Goal: Task Accomplishment & Management: Complete application form

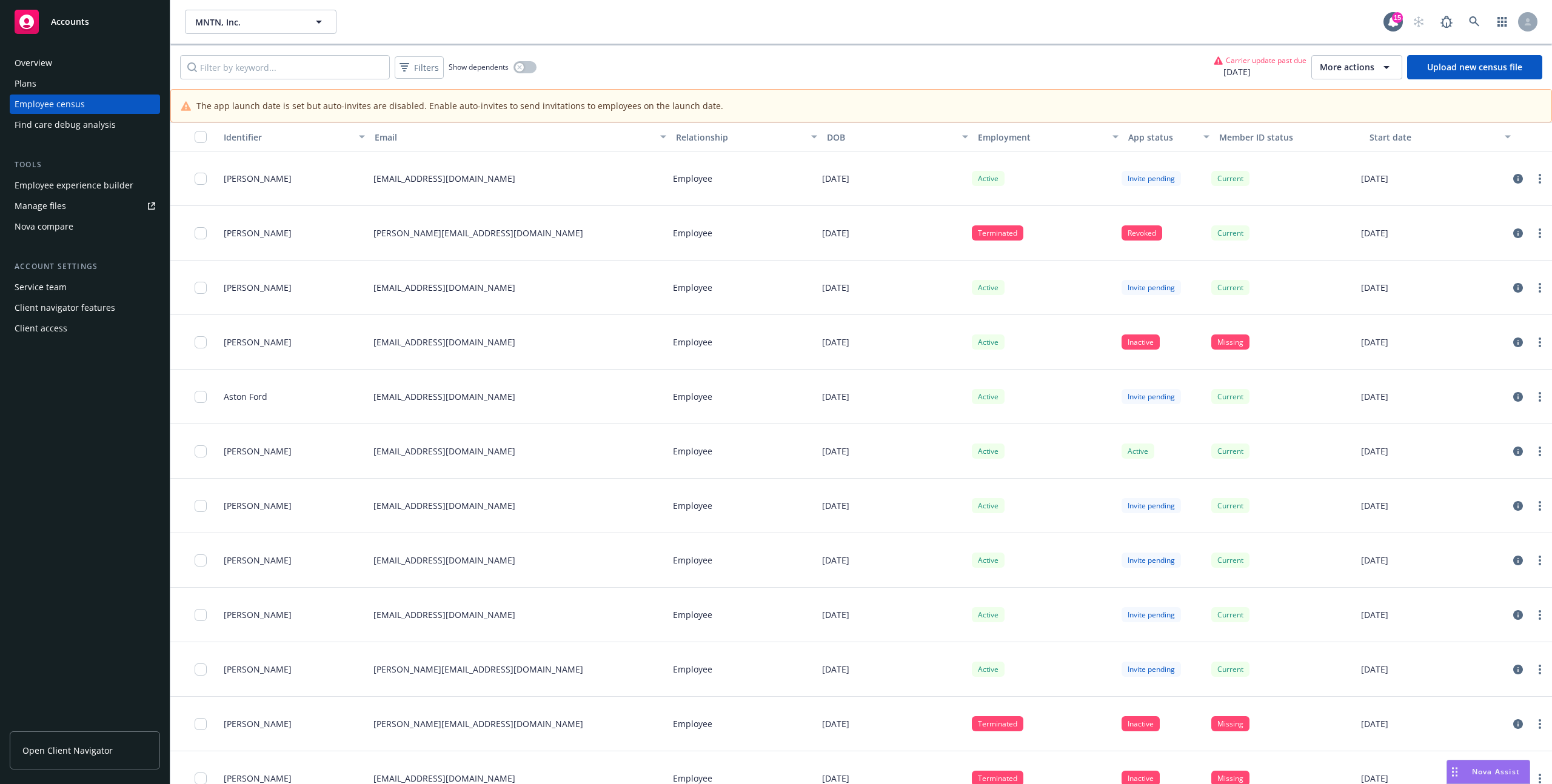
click at [1357, 69] on span "More actions" at bounding box center [1347, 67] width 54 height 12
click at [814, 74] on div "Filters Show dependents Carrier update past due [DATE] More actions Upload new …" at bounding box center [861, 67] width 1382 height 44
click at [1345, 75] on button "More actions" at bounding box center [1357, 67] width 91 height 24
click at [1339, 161] on div "Schedule carrier data upload" at bounding box center [1390, 154] width 149 height 20
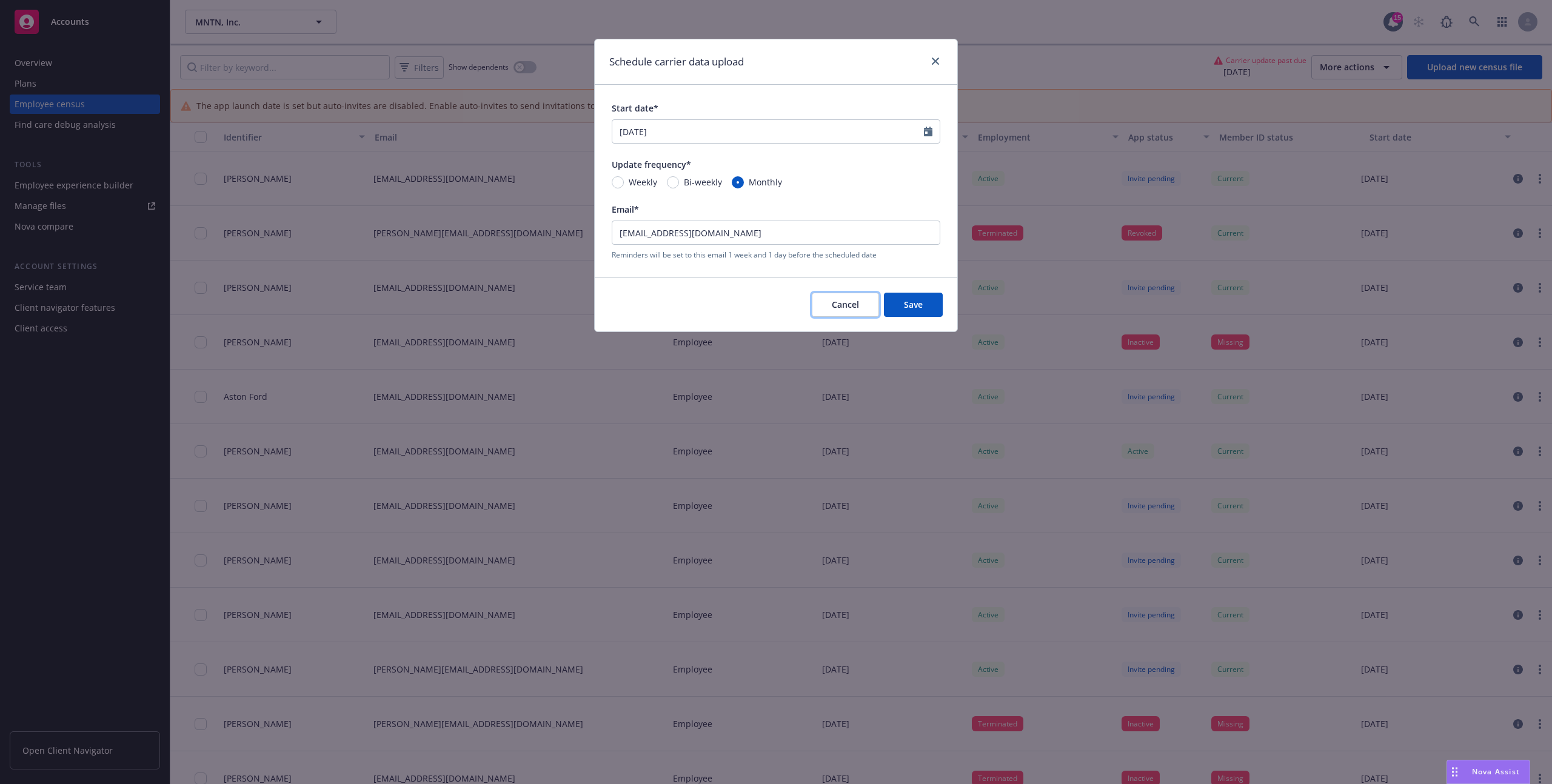
drag, startPoint x: 853, startPoint y: 296, endPoint x: 841, endPoint y: 329, distance: 35.1
click at [853, 295] on button "Cancel" at bounding box center [845, 304] width 67 height 24
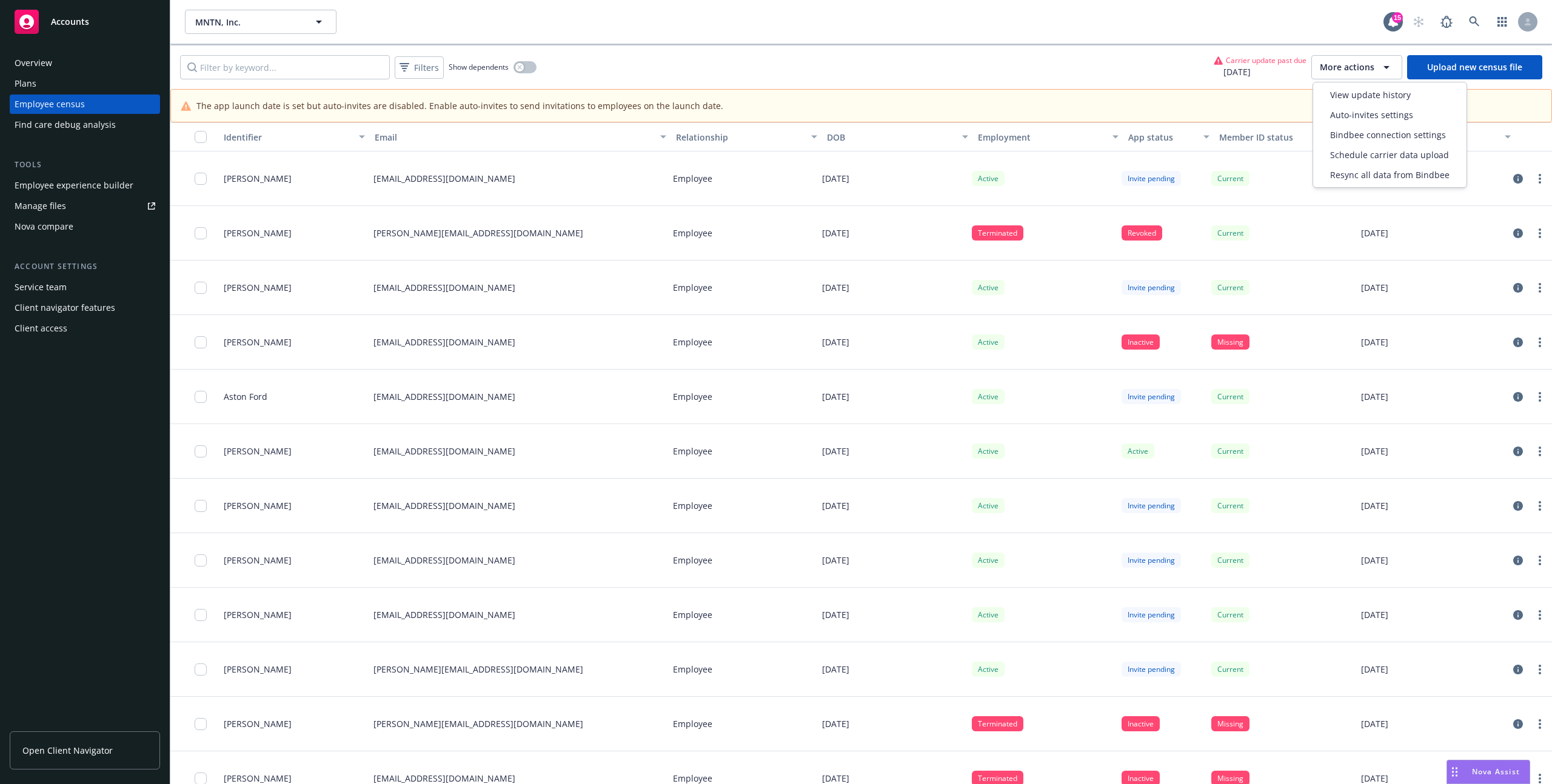
click at [1341, 62] on span "More actions" at bounding box center [1347, 67] width 54 height 12
click at [1358, 149] on span "Schedule carrier data upload" at bounding box center [1389, 155] width 119 height 13
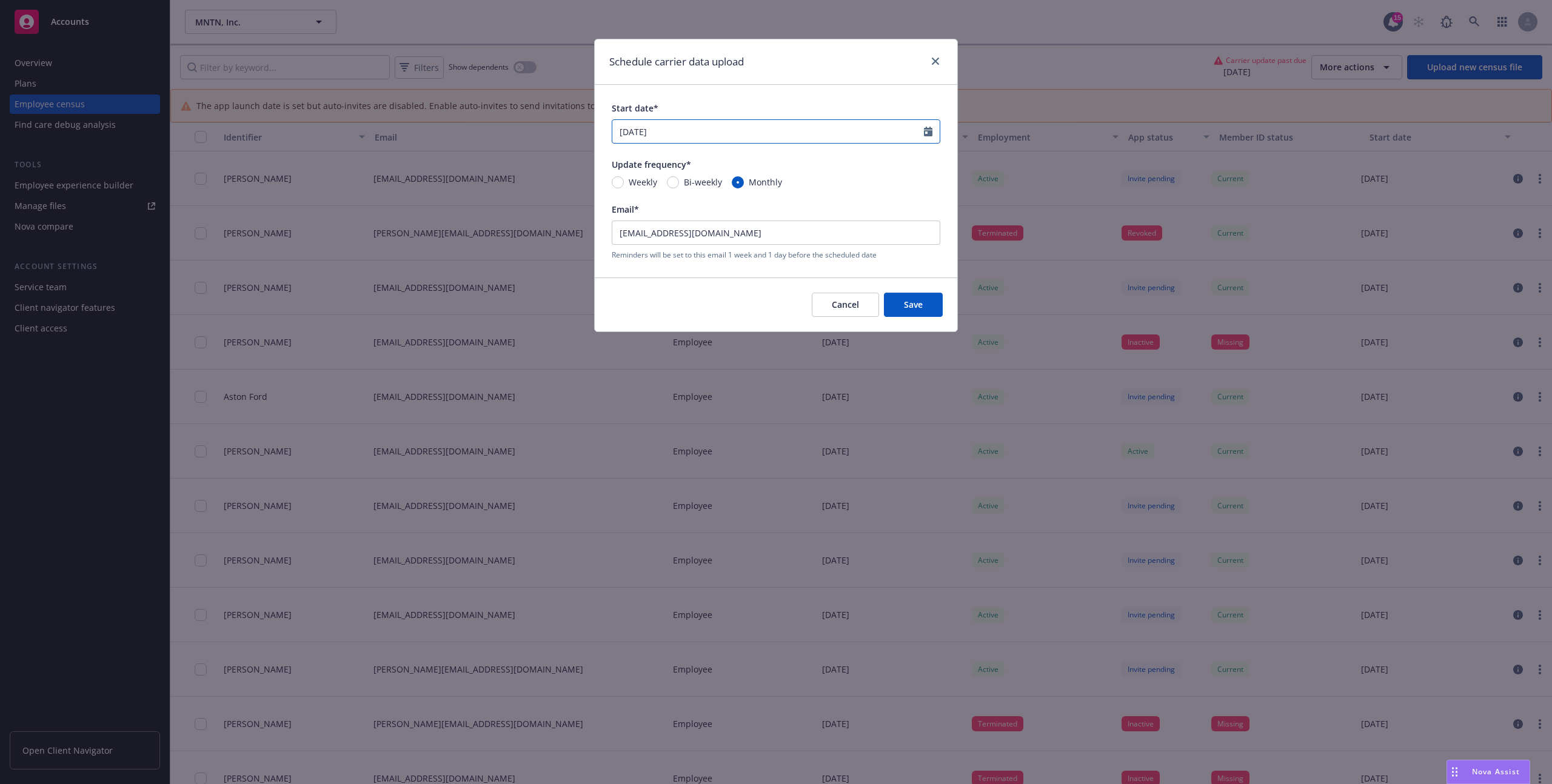
select select "8"
click at [678, 129] on input "[DATE]" at bounding box center [768, 131] width 312 height 23
click at [669, 277] on span "26" at bounding box center [668, 275] width 17 height 15
type input "[DATE]"
click at [914, 309] on span "Save" at bounding box center [913, 304] width 19 height 12
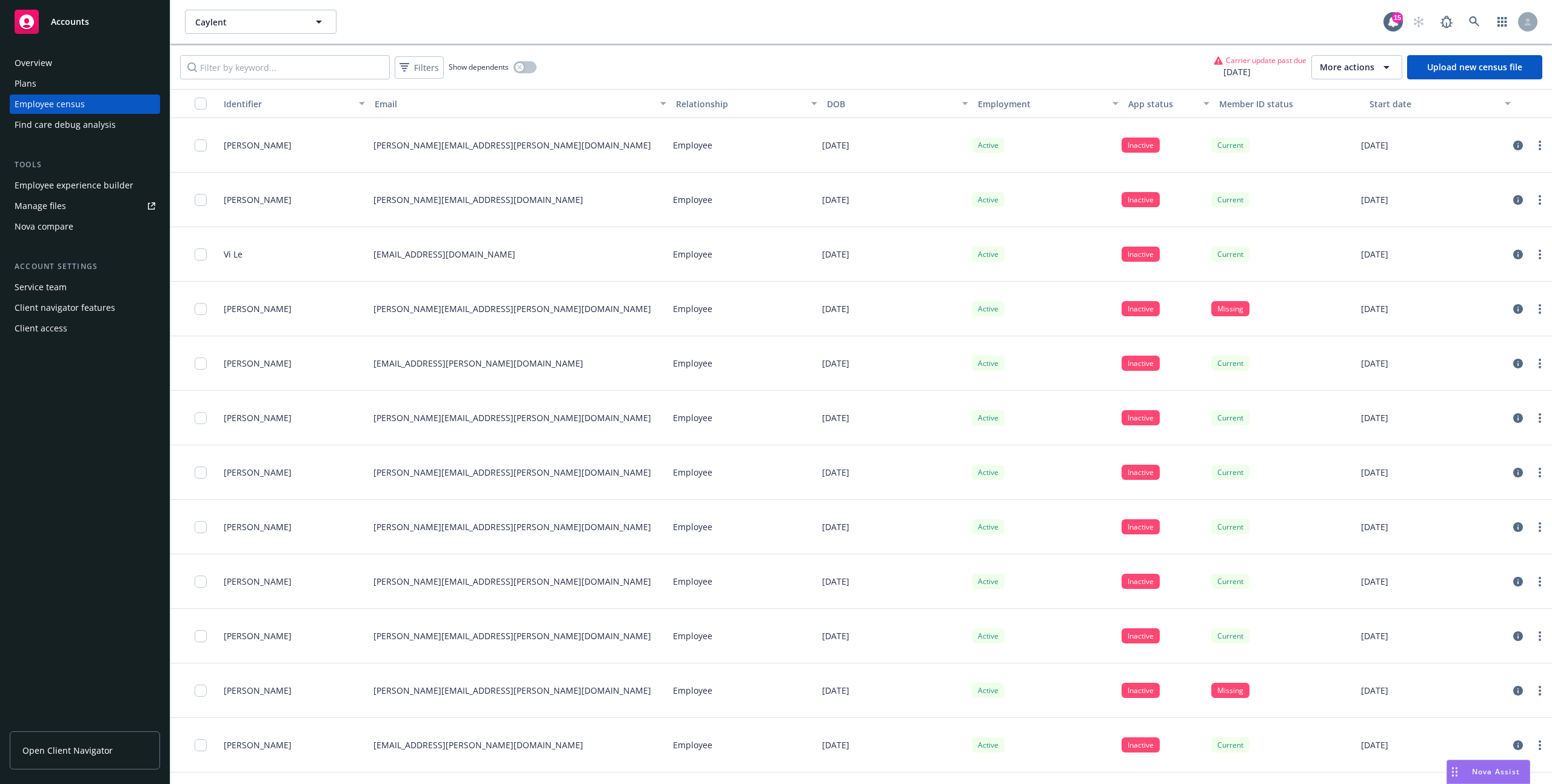
click at [1362, 63] on span "More actions" at bounding box center [1347, 67] width 54 height 12
click at [1365, 152] on span "Schedule carrier data upload" at bounding box center [1389, 155] width 119 height 13
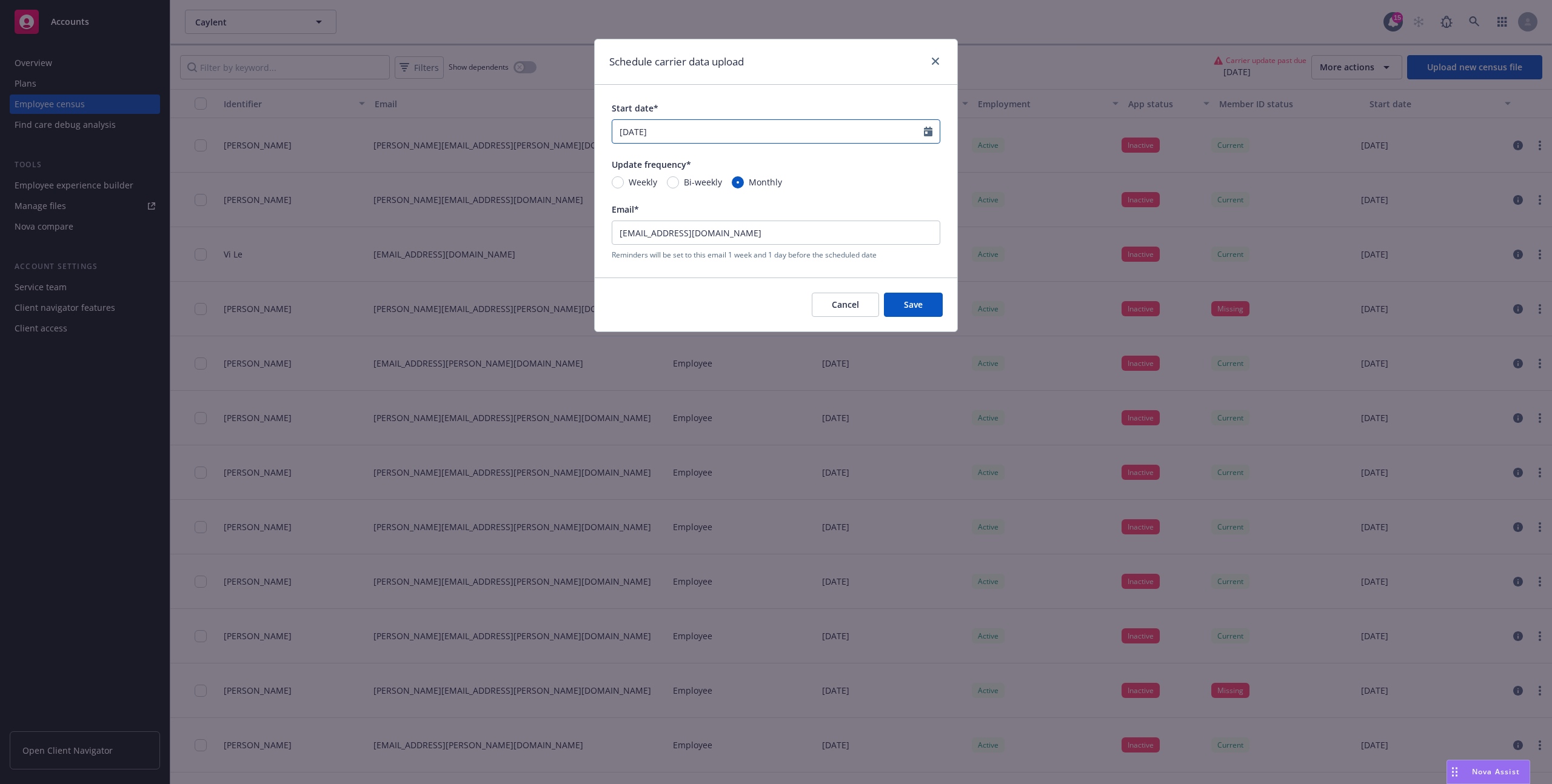
select select "8"
click at [713, 126] on input "08/21/2025" at bounding box center [768, 131] width 312 height 23
click at [666, 278] on span "26" at bounding box center [668, 275] width 17 height 15
type input "[DATE]"
click at [916, 304] on span "Save" at bounding box center [913, 304] width 19 height 12
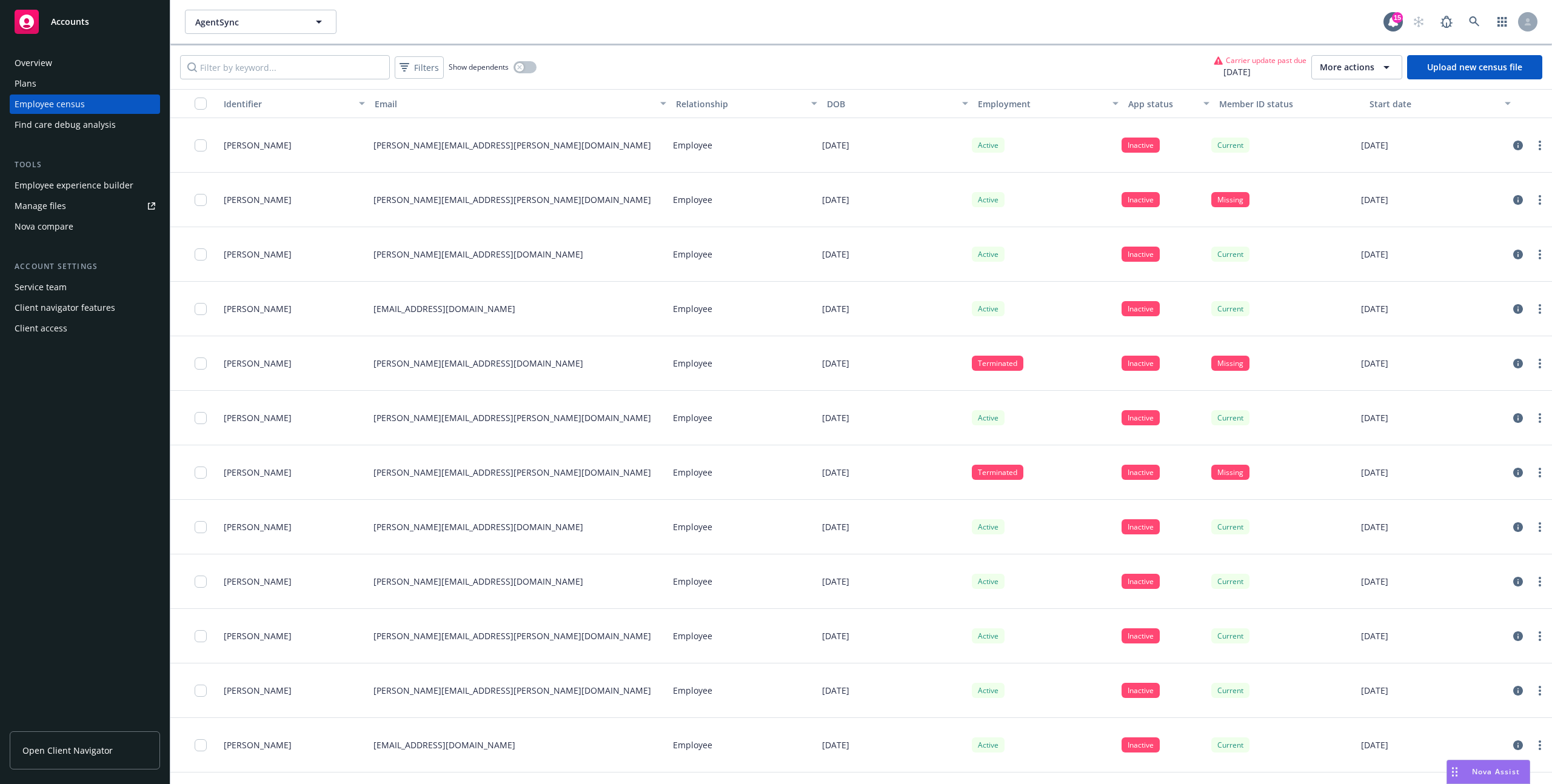
click at [1349, 65] on span "More actions" at bounding box center [1347, 67] width 54 height 12
click at [1135, 102] on div "App status" at bounding box center [1161, 104] width 67 height 13
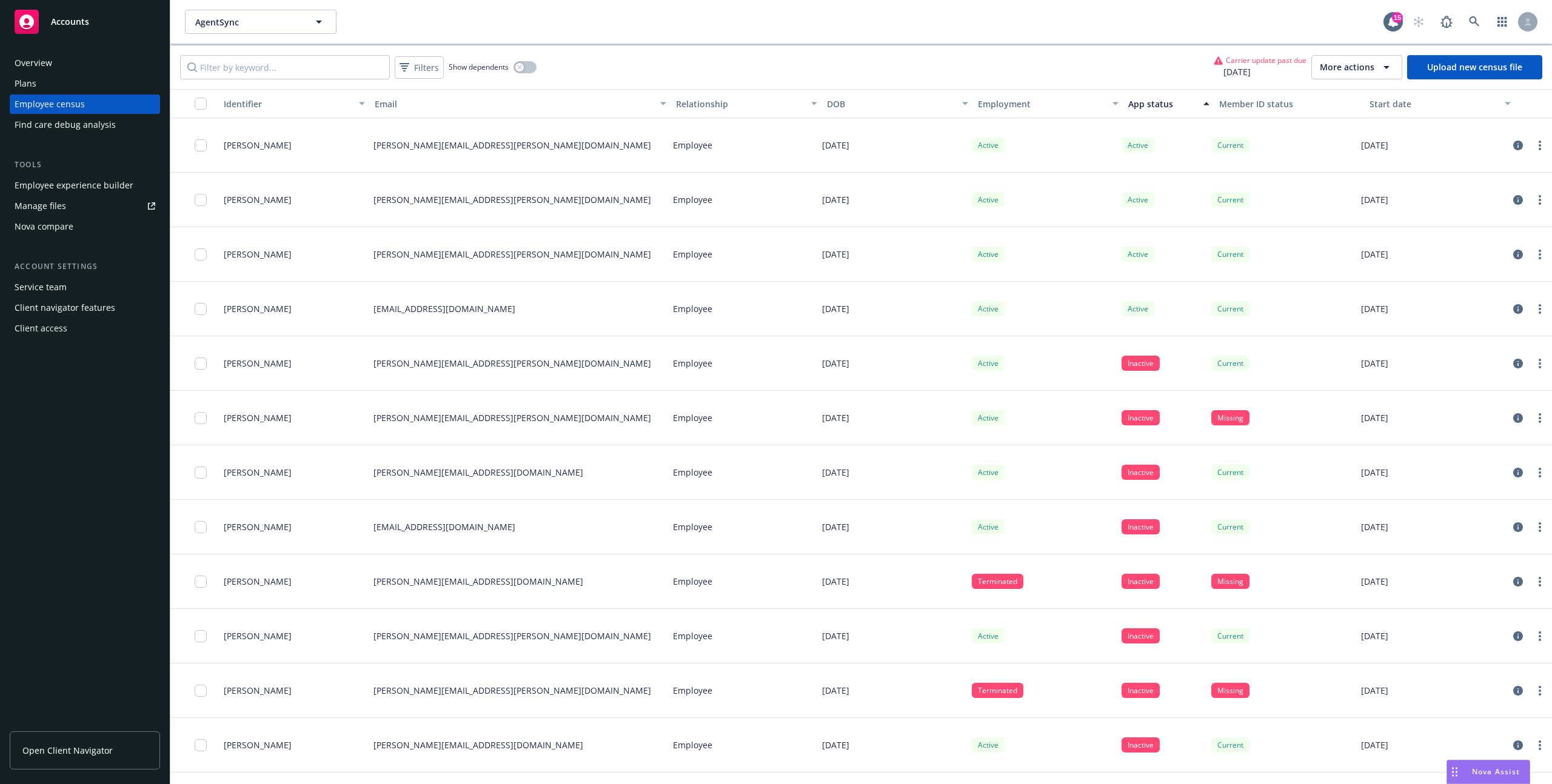
click at [1339, 74] on button "More actions" at bounding box center [1357, 67] width 91 height 24
click at [1361, 158] on span "Schedule carrier data upload" at bounding box center [1389, 155] width 119 height 13
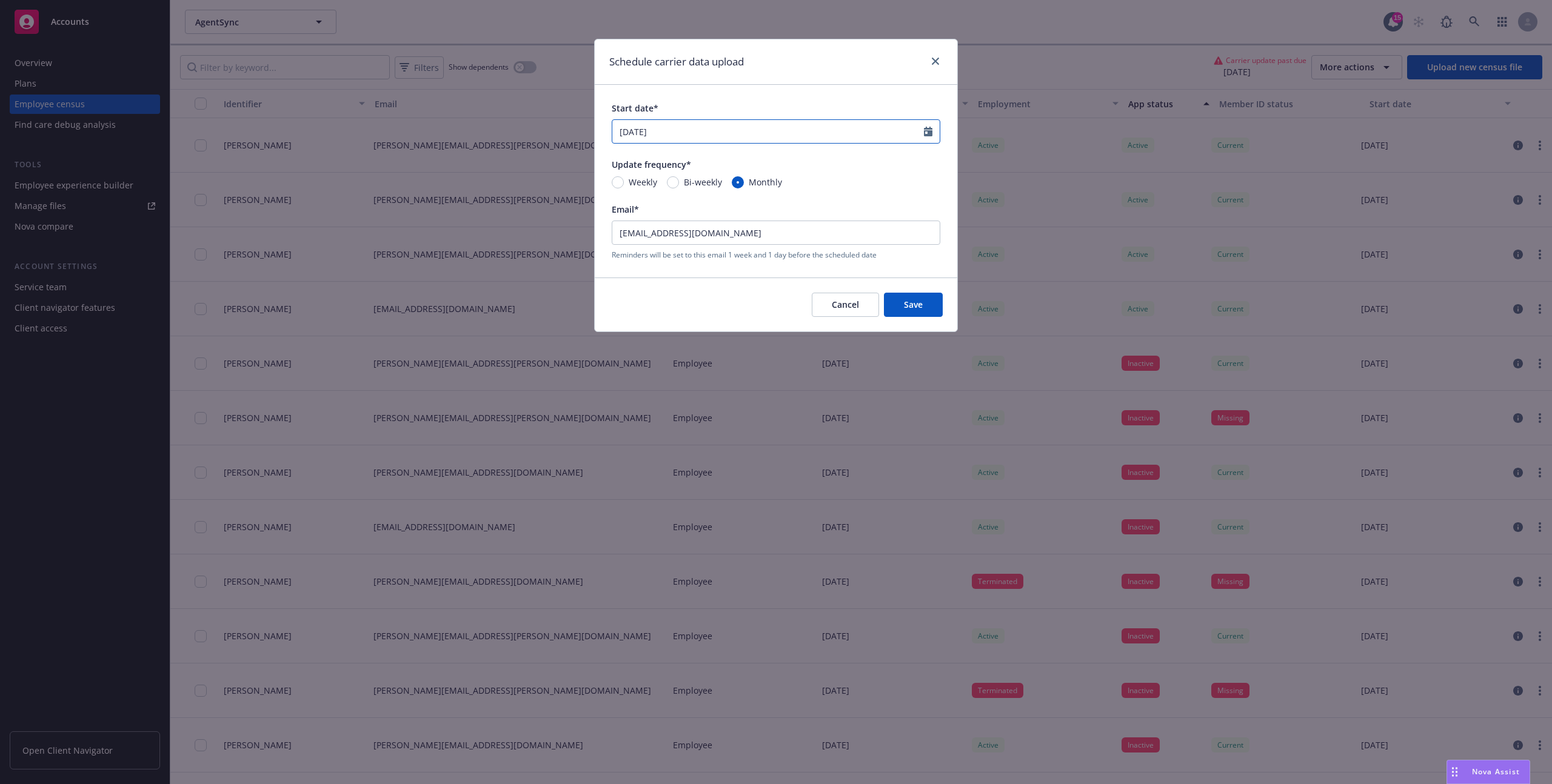
click at [692, 131] on input "08/21/2025" at bounding box center [768, 131] width 312 height 23
select select "8"
click at [665, 272] on span "26" at bounding box center [668, 275] width 17 height 15
type input "[DATE]"
click at [907, 304] on span "Save" at bounding box center [913, 304] width 19 height 12
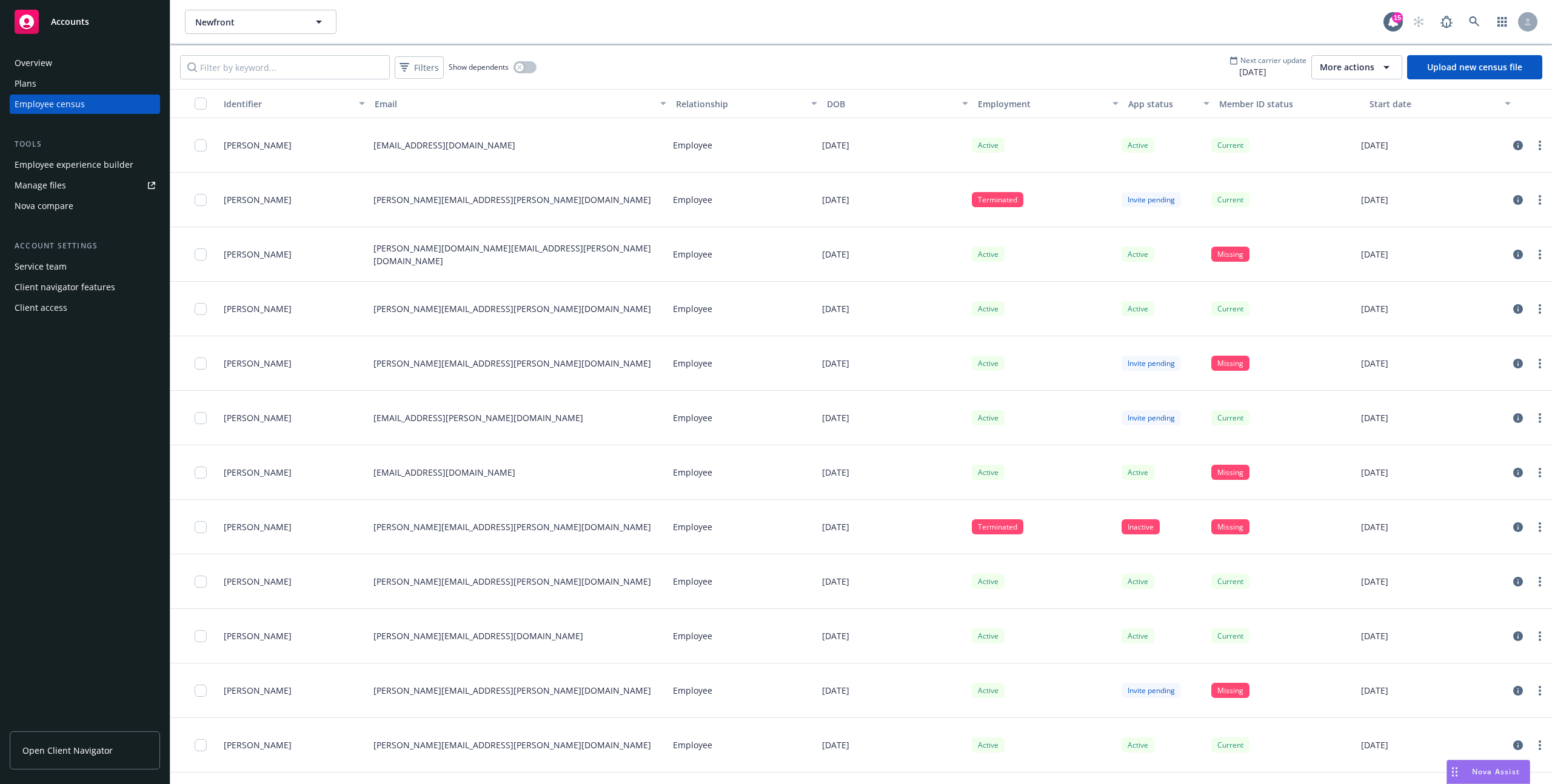
click at [1347, 68] on span "More actions" at bounding box center [1347, 67] width 54 height 12
click at [1356, 152] on span "Schedule carrier data upload" at bounding box center [1389, 155] width 119 height 13
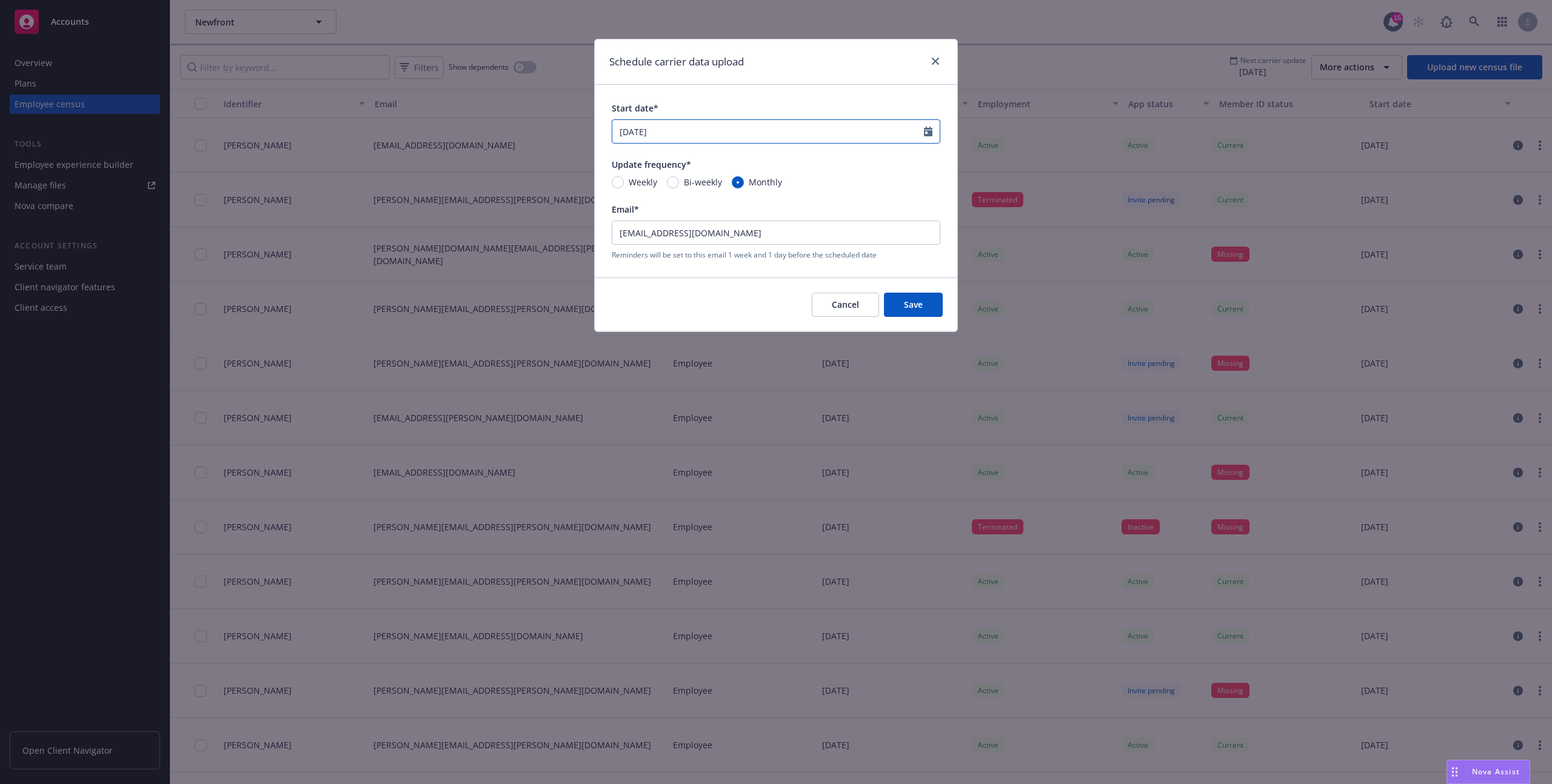
click at [690, 135] on input "08/25/2025" at bounding box center [768, 131] width 312 height 23
select select "8"
click at [668, 278] on span "26" at bounding box center [668, 275] width 17 height 15
type input "[DATE]"
click at [917, 304] on span "Save" at bounding box center [913, 304] width 19 height 12
